Goal: Information Seeking & Learning: Learn about a topic

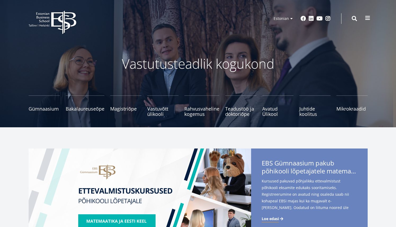
click at [368, 17] on span at bounding box center [367, 17] width 5 height 5
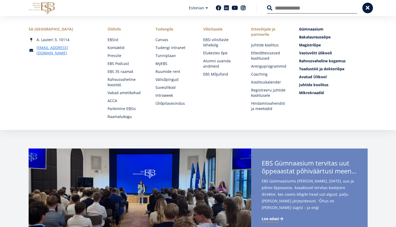
click at [290, 4] on input "Otsing" at bounding box center [312, 7] width 90 height 11
type input "**********"
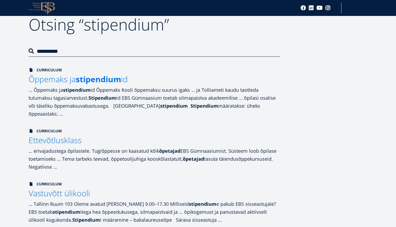
scroll to position [40, 0]
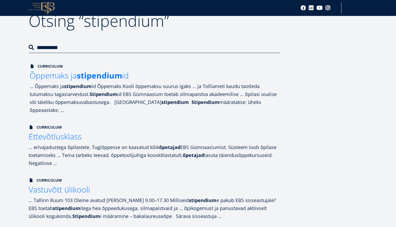
click at [191, 100] on strong "Stipendium" at bounding box center [205, 102] width 28 height 6
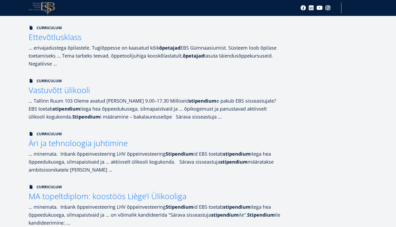
scroll to position [141, 0]
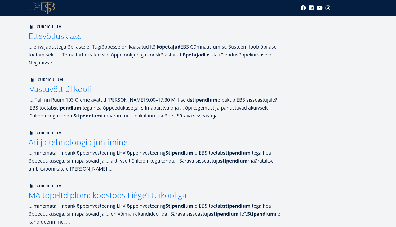
click at [117, 89] on h2 "Vastuvõtt ülikooli" at bounding box center [155, 88] width 251 height 13
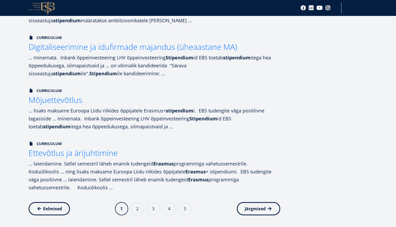
scroll to position [446, 0]
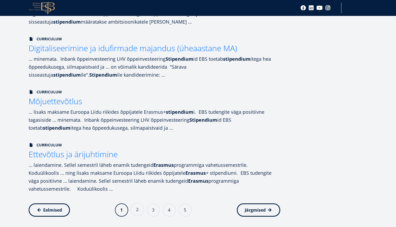
click at [136, 203] on link "Page 2" at bounding box center [137, 208] width 13 height 13
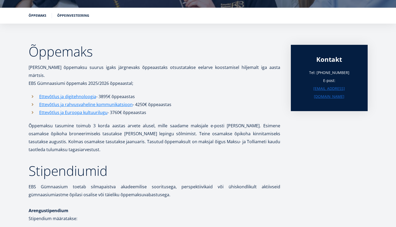
scroll to position [77, 0]
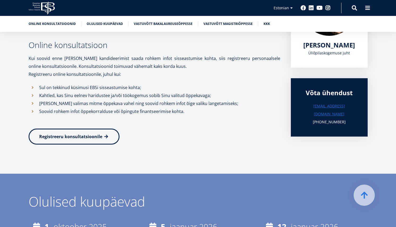
scroll to position [132, 0]
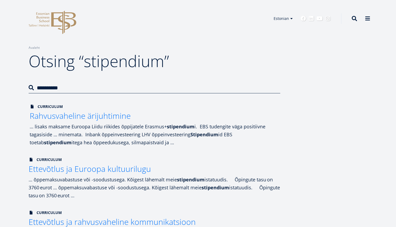
click at [117, 134] on div "… lisaks maksame Euroopa Liidu riikides õppijatele Erasmus+ stipendium i. EBS t…" at bounding box center [155, 134] width 251 height 24
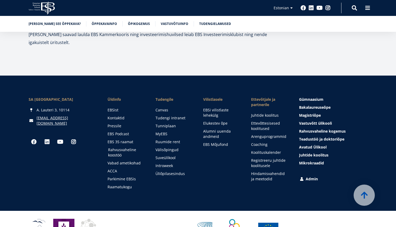
scroll to position [3078, 0]
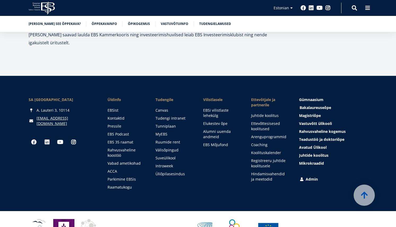
click at [325, 105] on span "Bakalaureuseõpe Tutvu ja registreeru" at bounding box center [314, 107] width 31 height 5
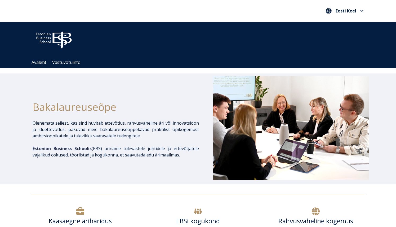
scroll to position [-3, 0]
